Goal: Information Seeking & Learning: Find specific page/section

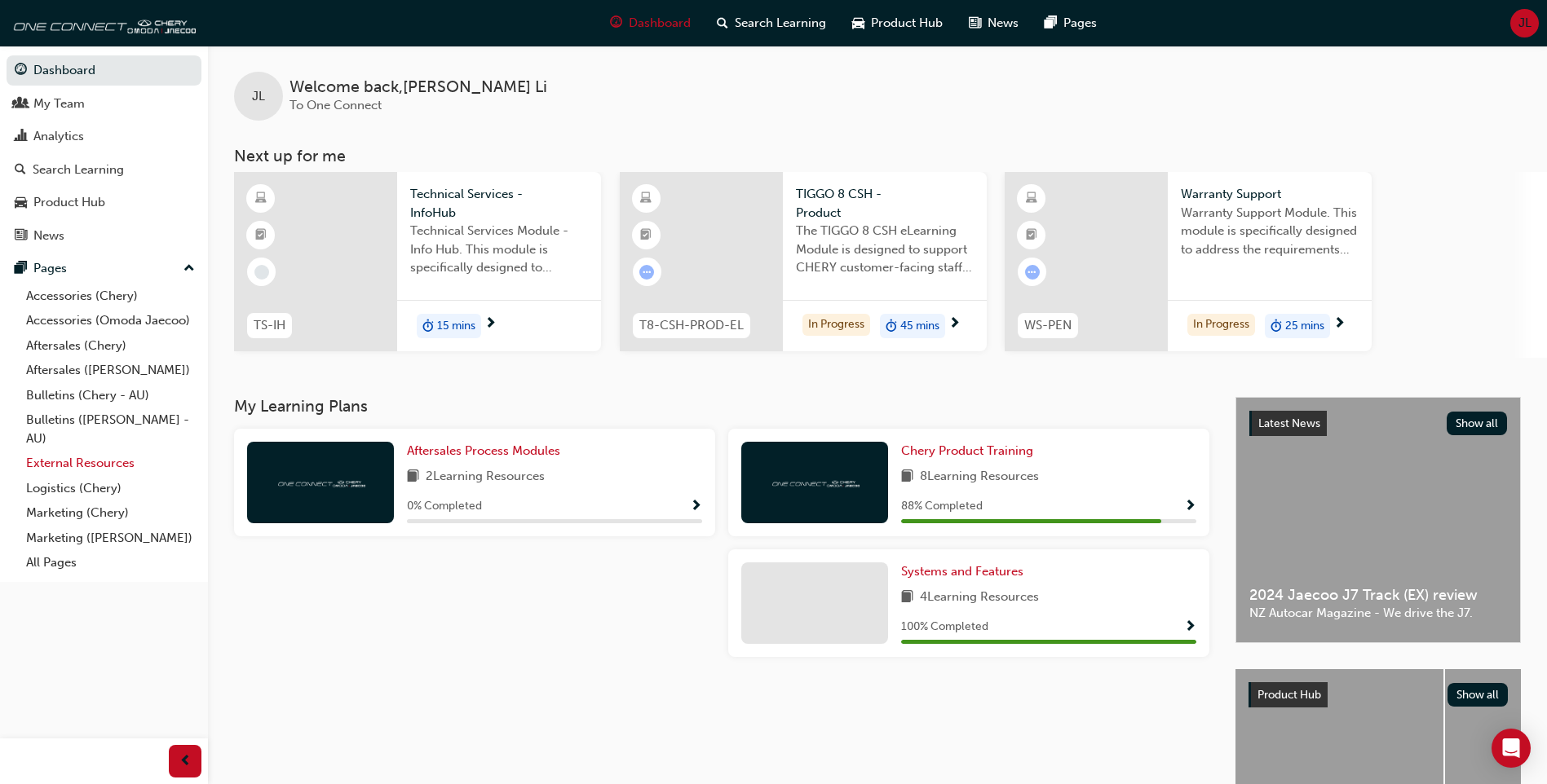
click at [103, 464] on link "External Resources" at bounding box center [111, 463] width 182 height 25
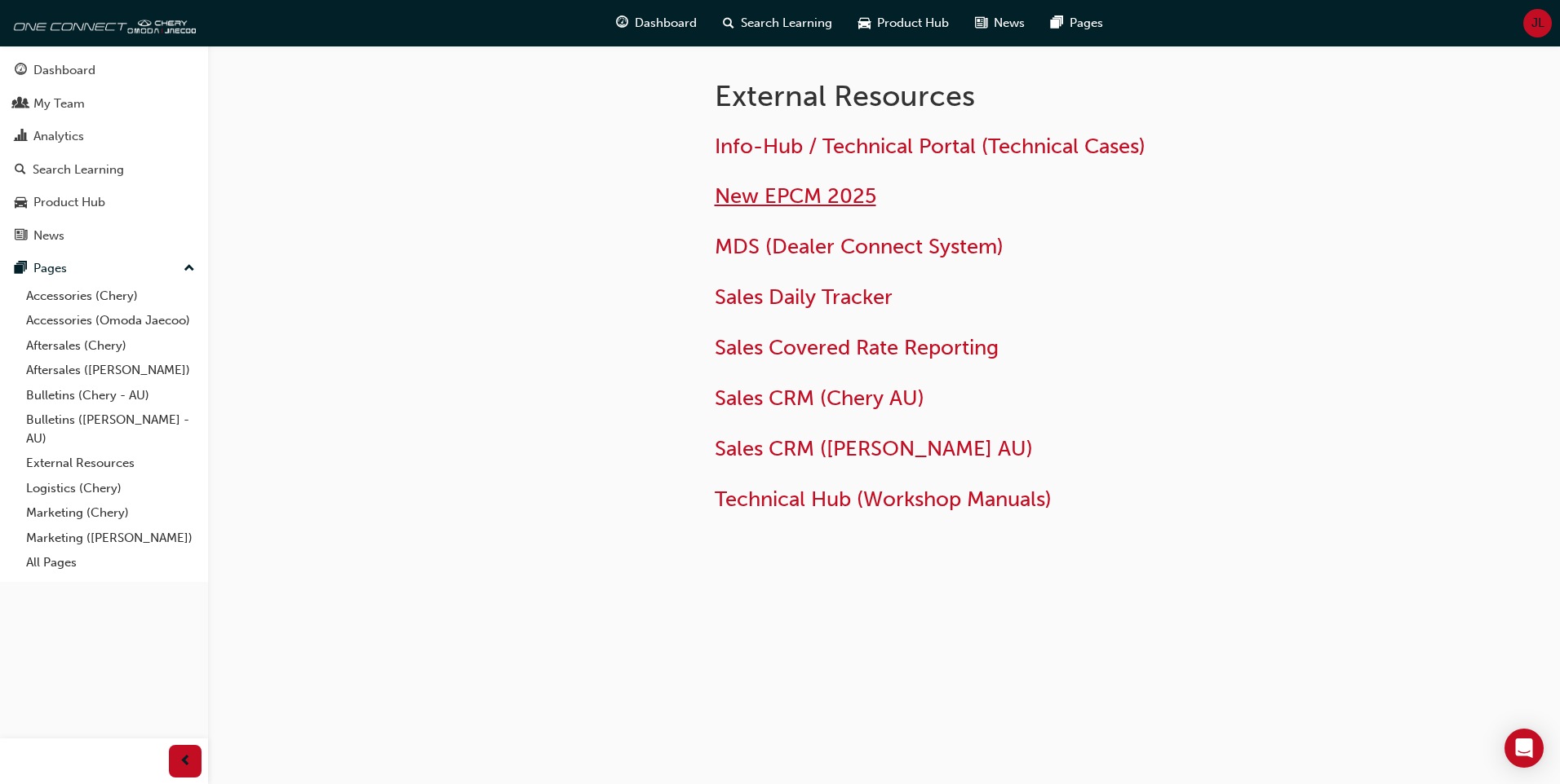
click at [807, 189] on span "New EPCM 2025" at bounding box center [795, 196] width 162 height 25
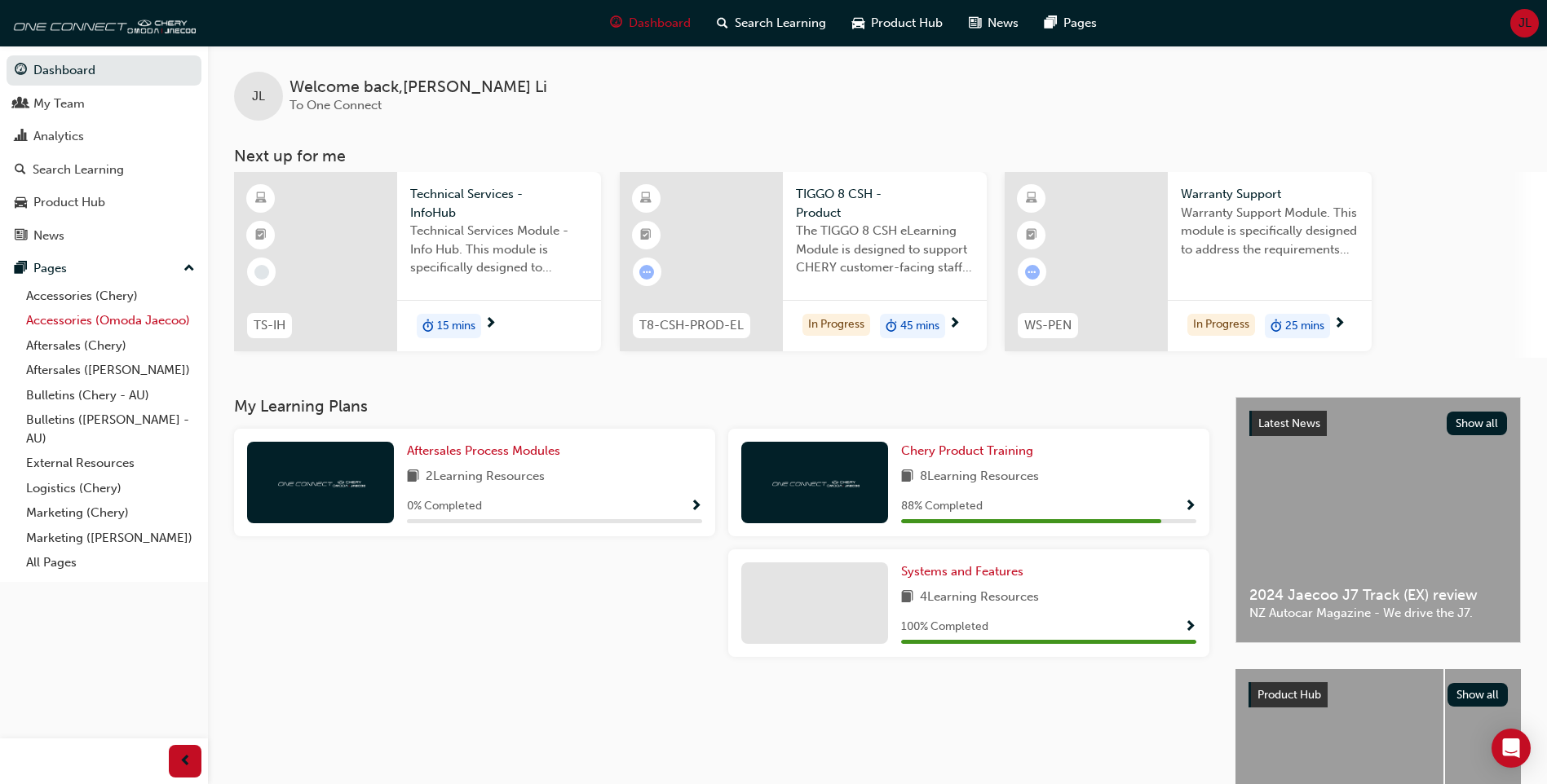
click at [84, 323] on link "Accessories (Omoda Jaecoo)" at bounding box center [111, 321] width 182 height 25
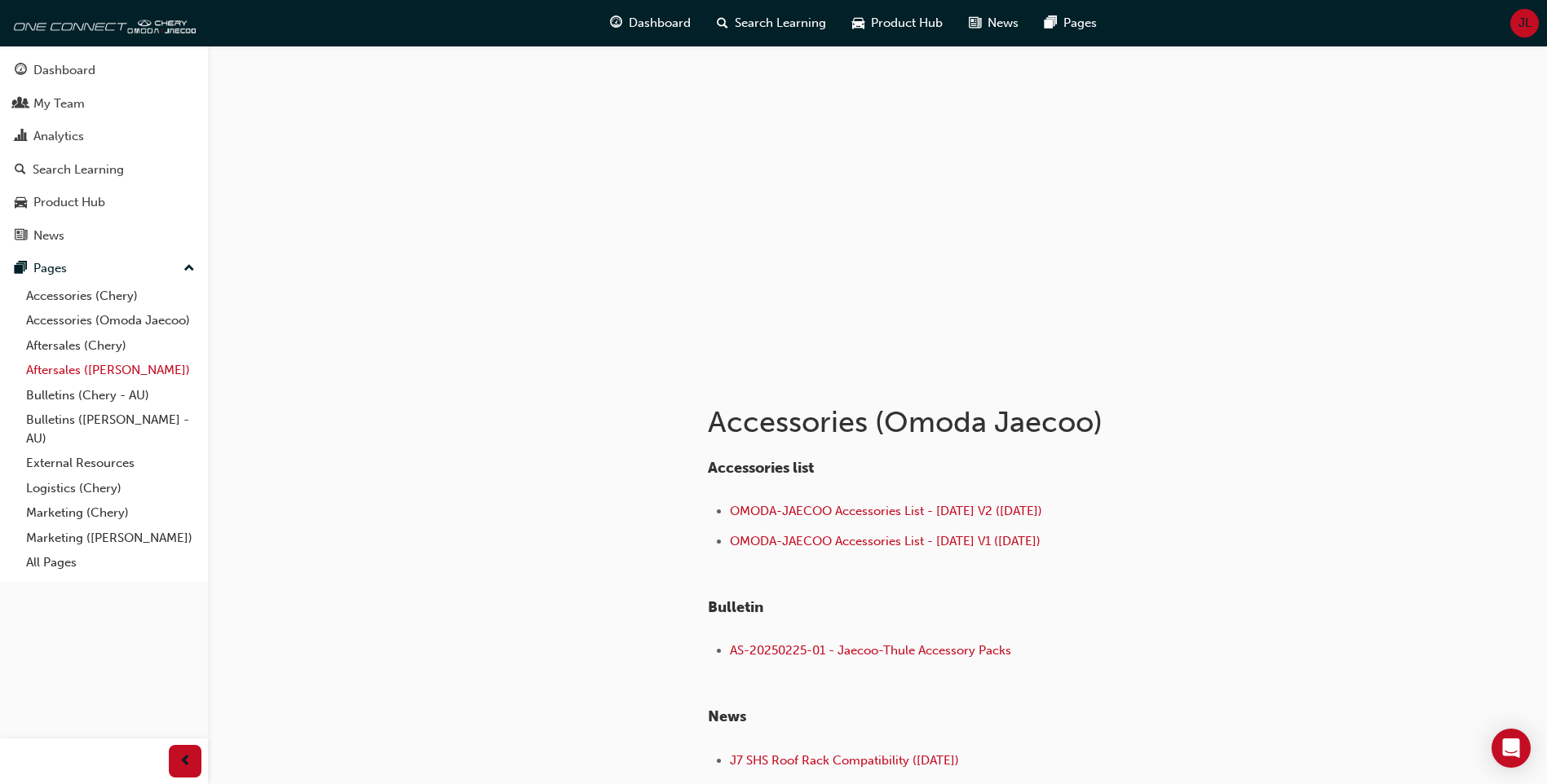
click at [89, 370] on link "Aftersales ([PERSON_NAME])" at bounding box center [111, 371] width 182 height 25
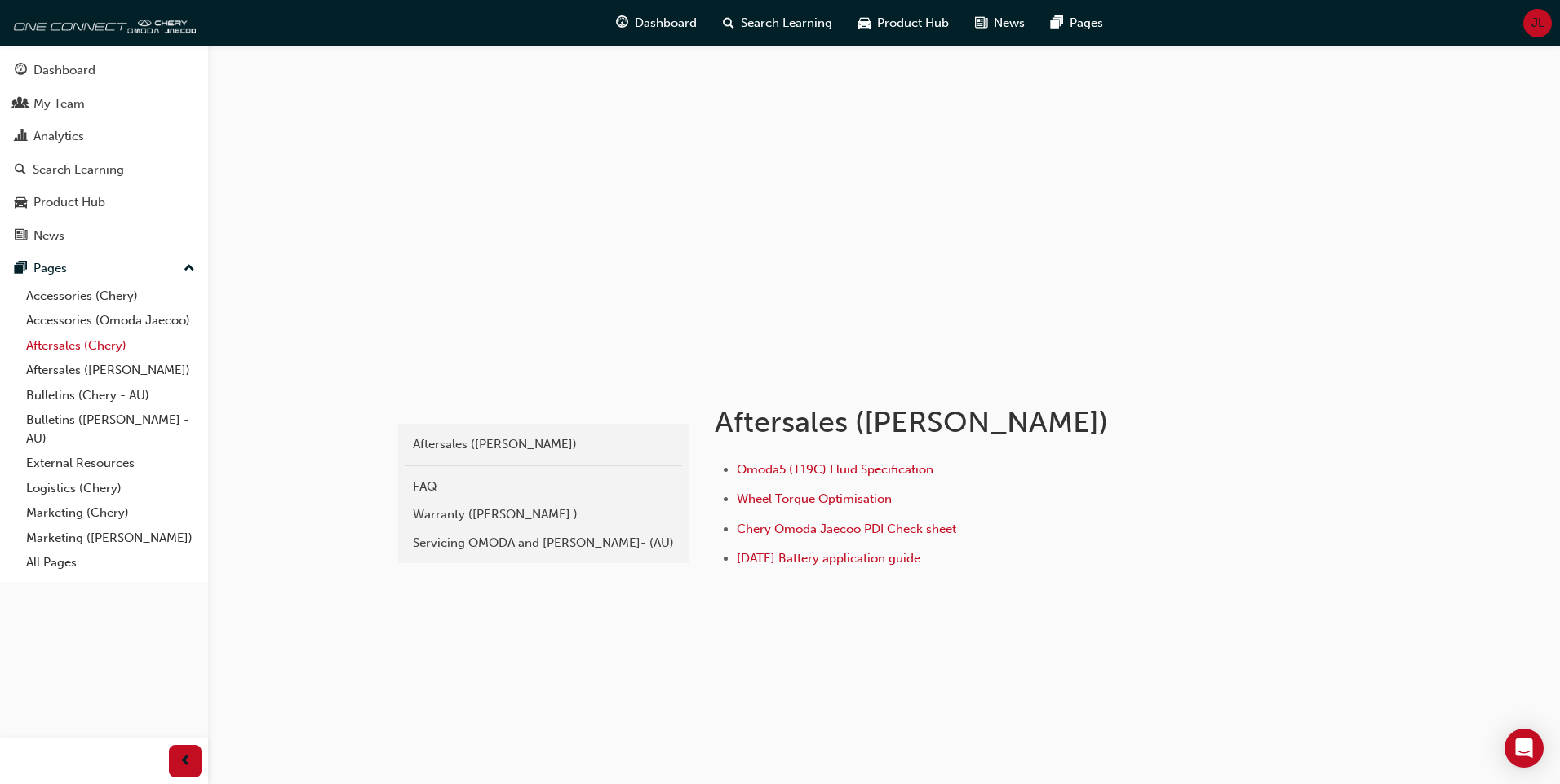
click at [94, 342] on link "Aftersales (Chery)" at bounding box center [111, 346] width 182 height 25
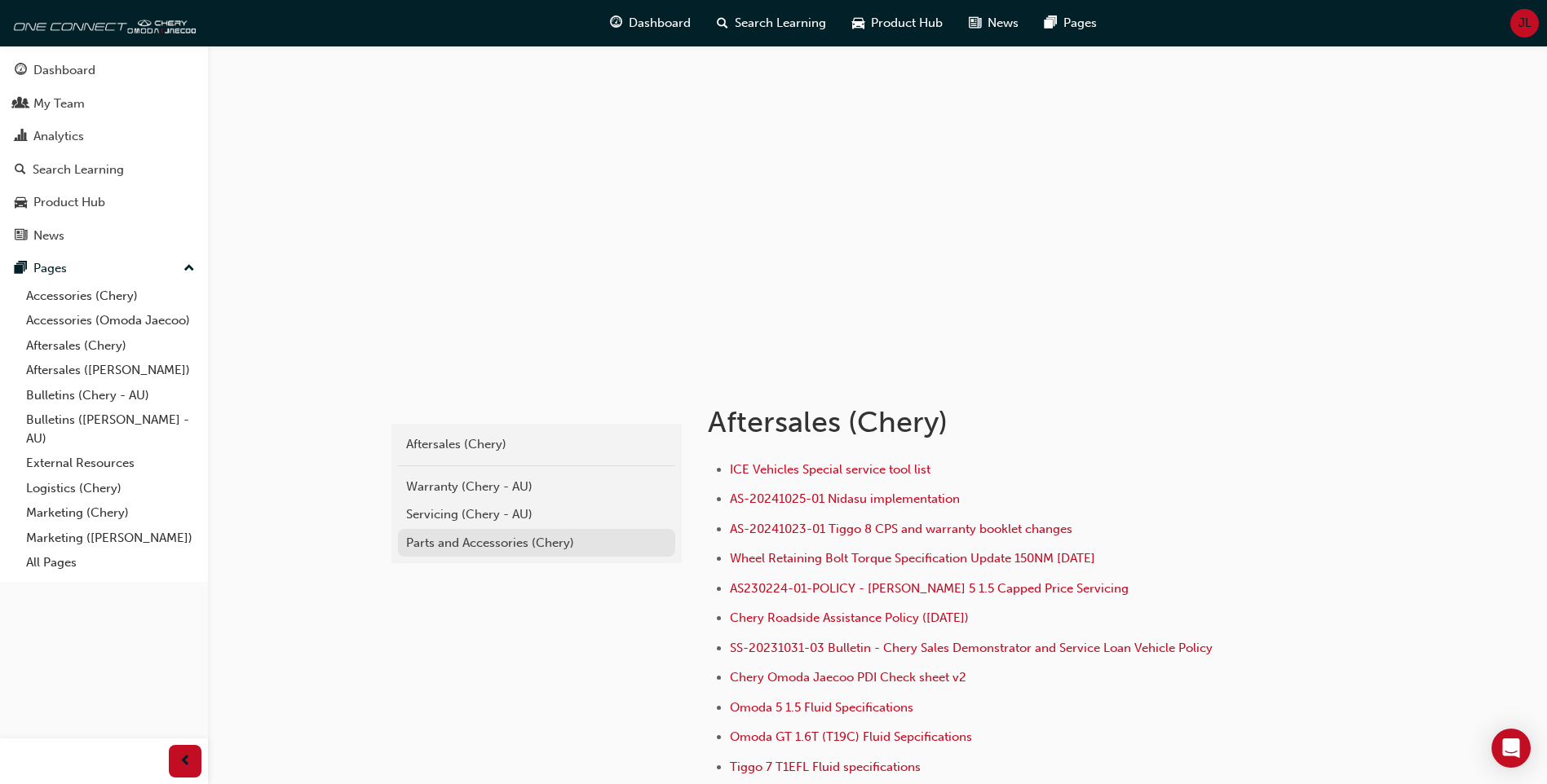
click at [455, 546] on div "Parts and Accessories (Chery)" at bounding box center [537, 543] width 261 height 19
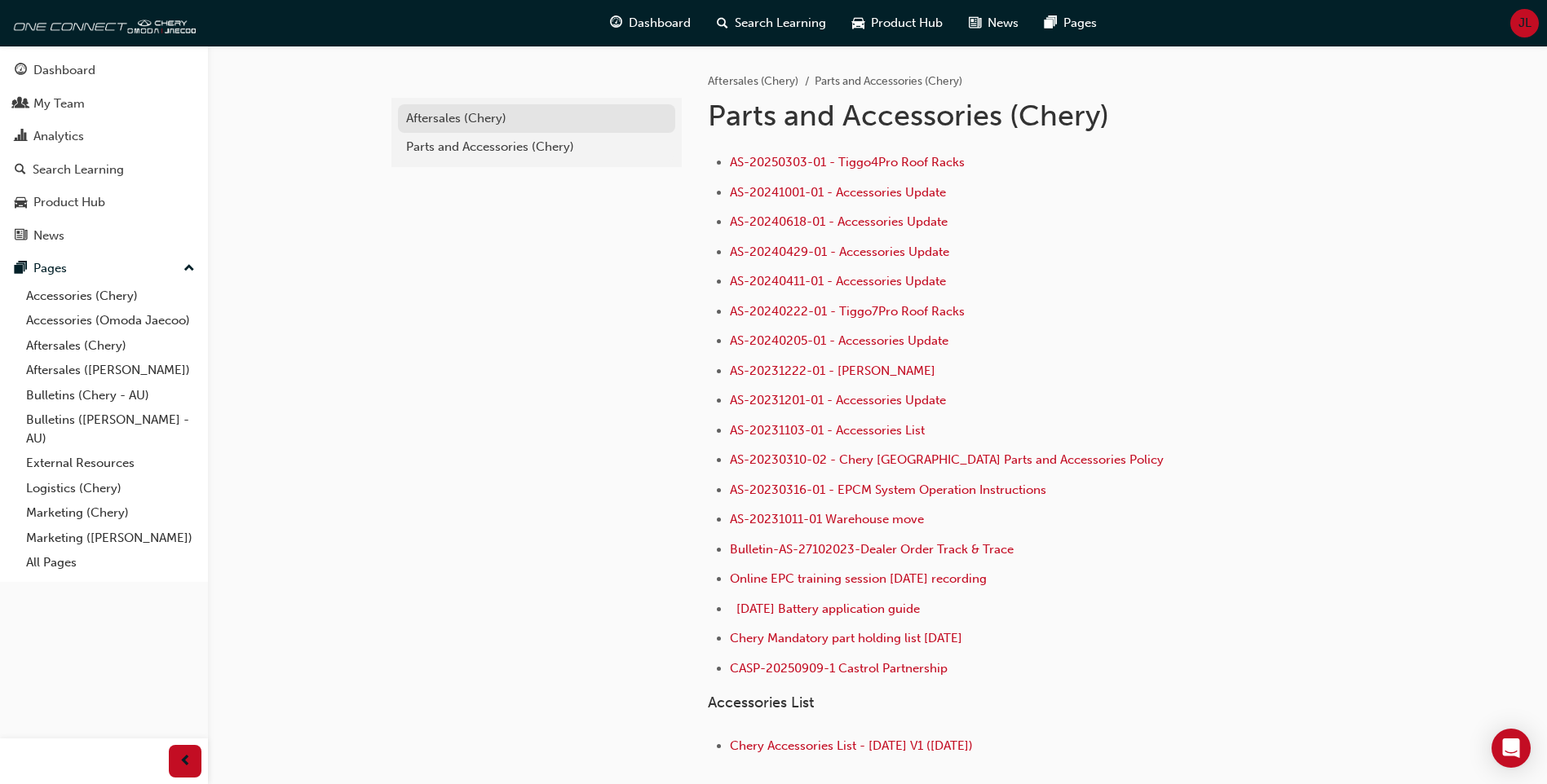
click at [467, 124] on div "Aftersales (Chery)" at bounding box center [537, 118] width 261 height 19
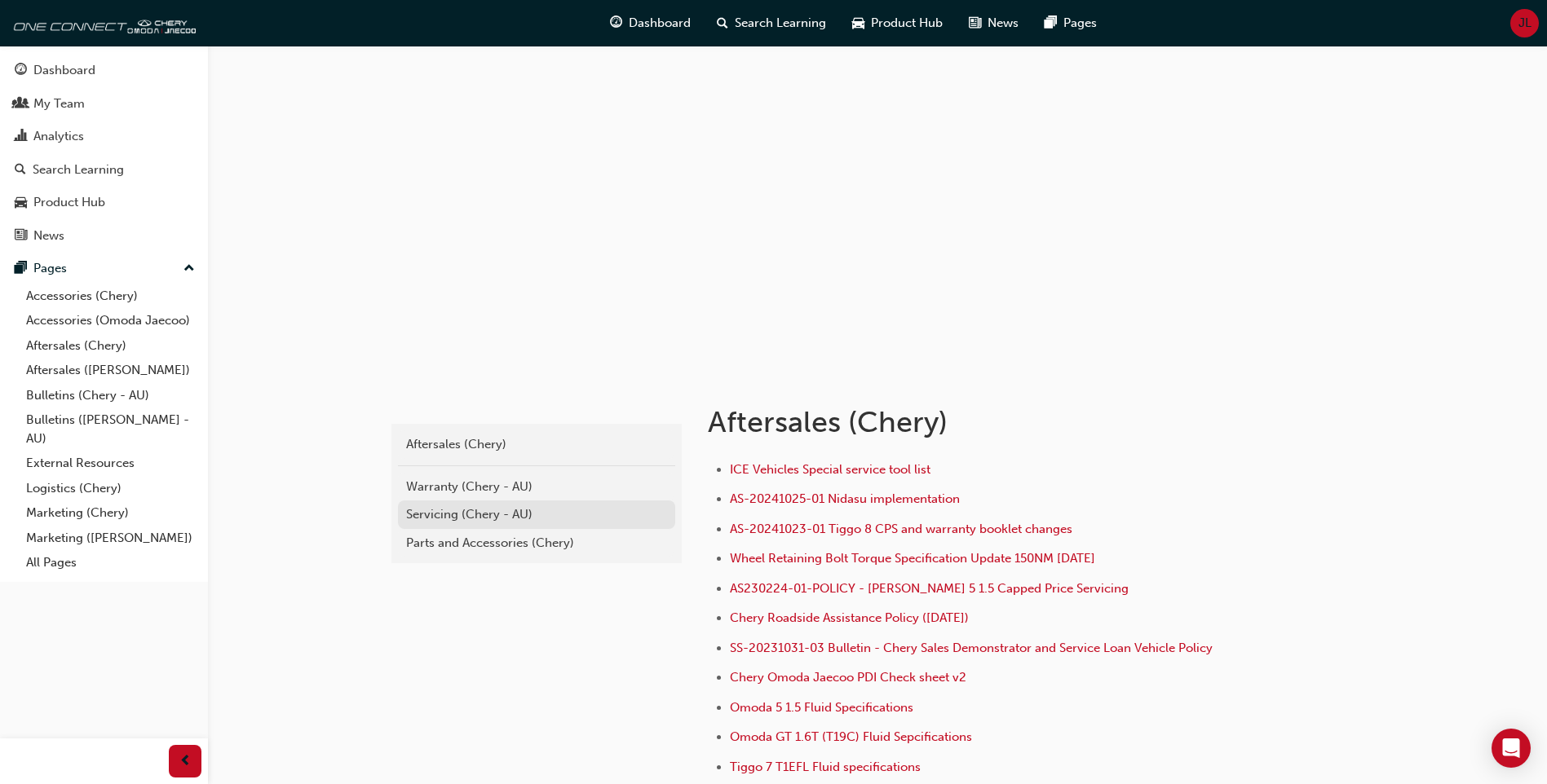
click at [506, 515] on div "Servicing (Chery - AU)" at bounding box center [537, 514] width 261 height 19
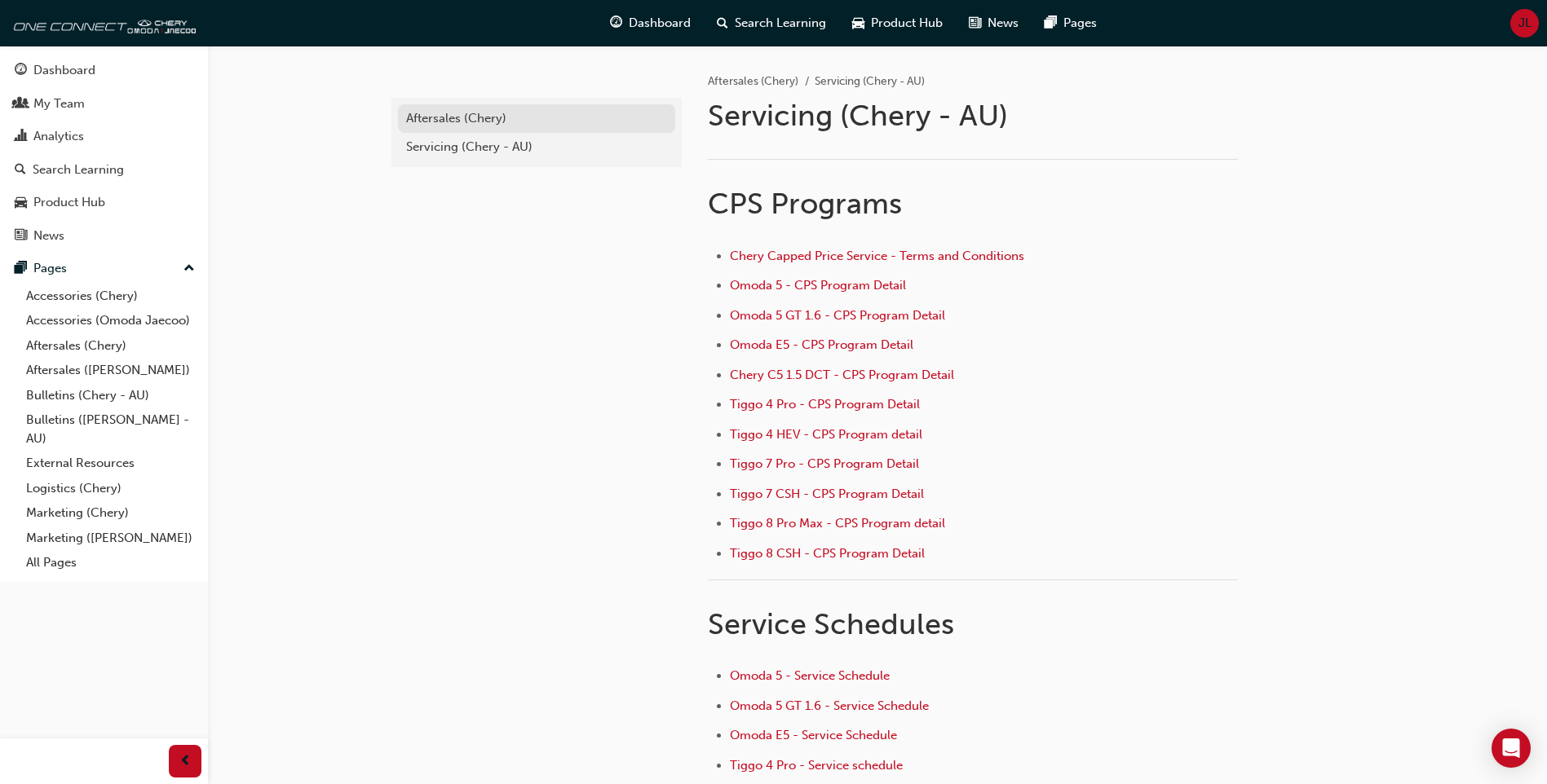
click at [456, 108] on link "Aftersales (Chery)" at bounding box center [537, 119] width 277 height 29
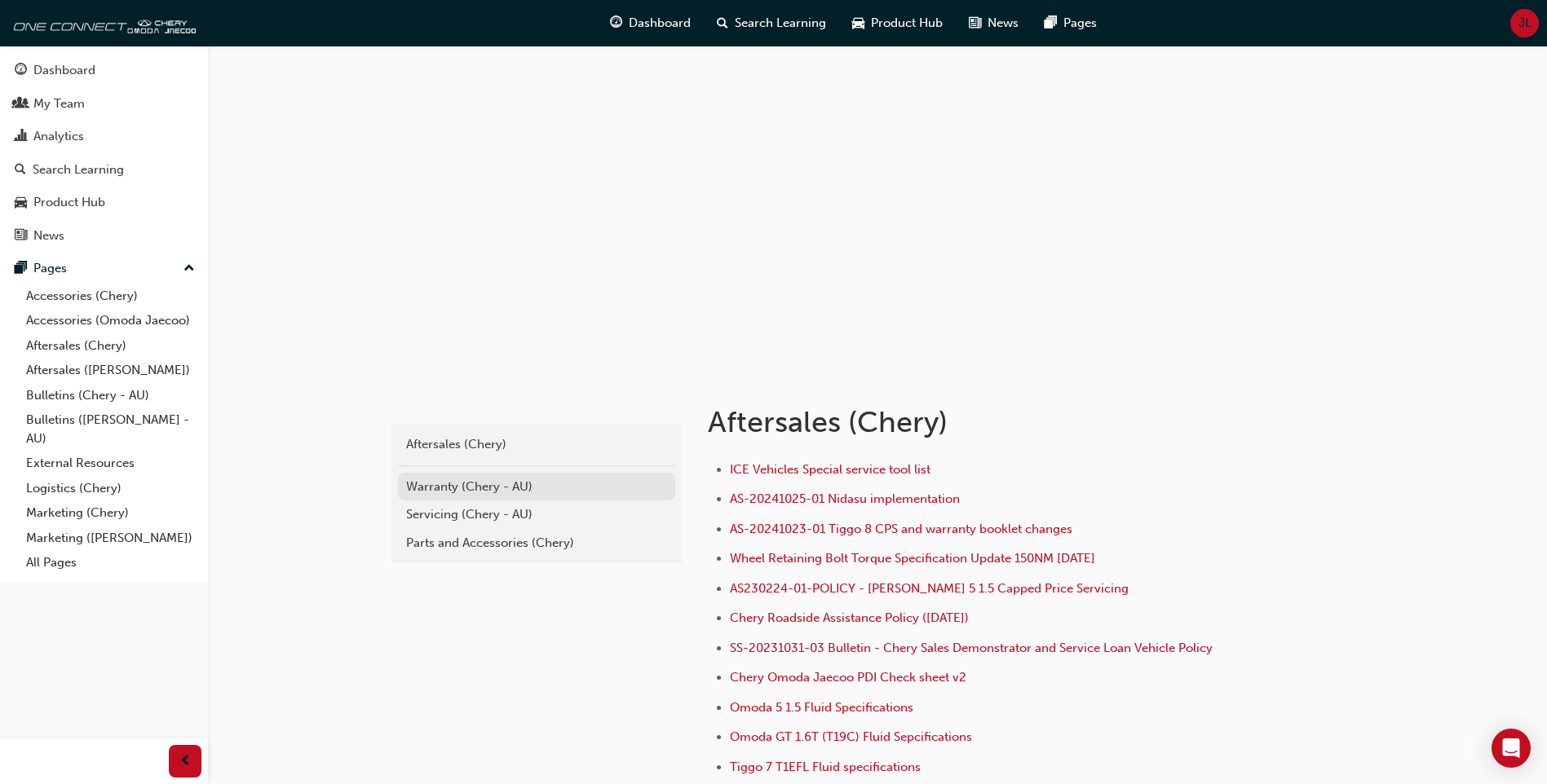
click at [464, 487] on div "Warranty (Chery - AU)" at bounding box center [537, 487] width 261 height 19
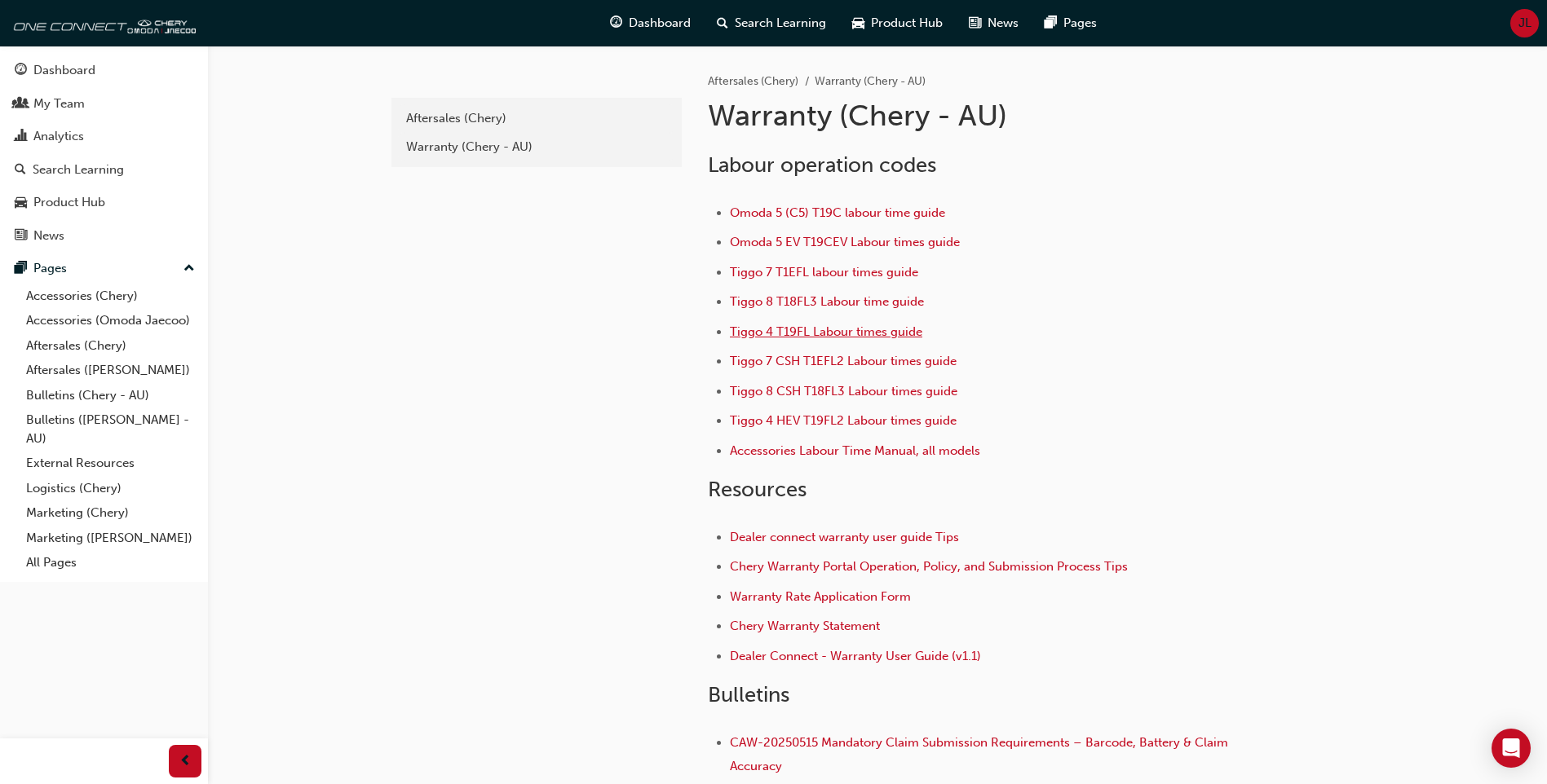
click at [824, 329] on span "Tiggo 4 T19FL Labour times guide" at bounding box center [825, 331] width 192 height 14
click at [833, 419] on span "Tiggo 4 HEV T19FL2 Labour times guide" at bounding box center [843, 421] width 227 height 14
